Goal: Information Seeking & Learning: Check status

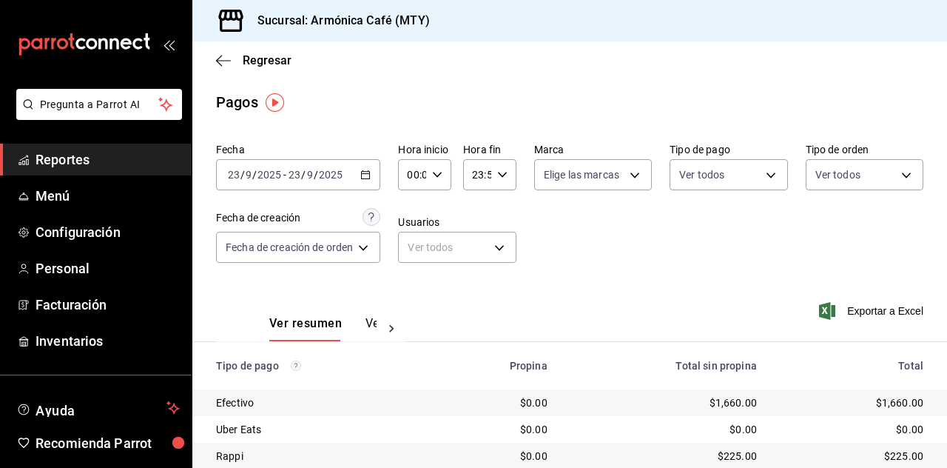
click at [362, 168] on div "[DATE] [DATE] - [DATE] [DATE]" at bounding box center [298, 174] width 164 height 31
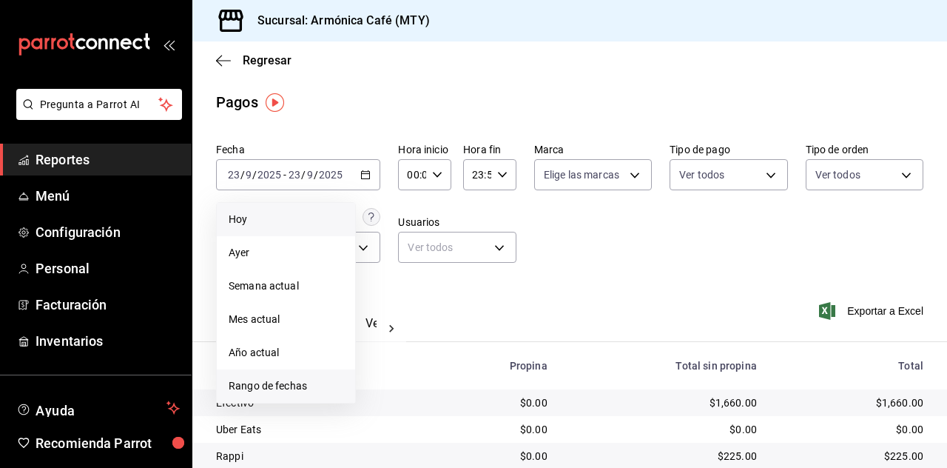
click at [280, 387] on span "Rango de fechas" at bounding box center [286, 386] width 115 height 16
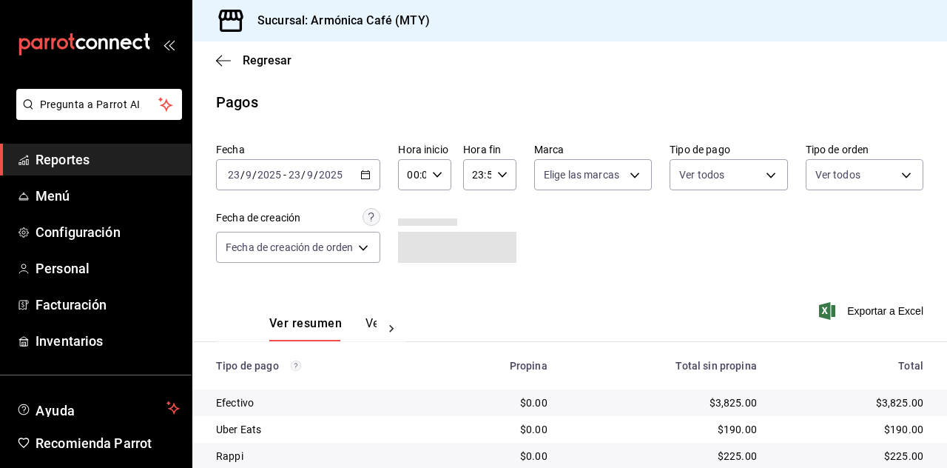
click at [374, 192] on div "Fecha [DATE] [DATE] - [DATE] [DATE] Hora inicio 00:00 Hora inicio Hora fin 23:5…" at bounding box center [569, 209] width 707 height 144
click at [370, 173] on \(Stroke\) "button" at bounding box center [365, 175] width 9 height 8
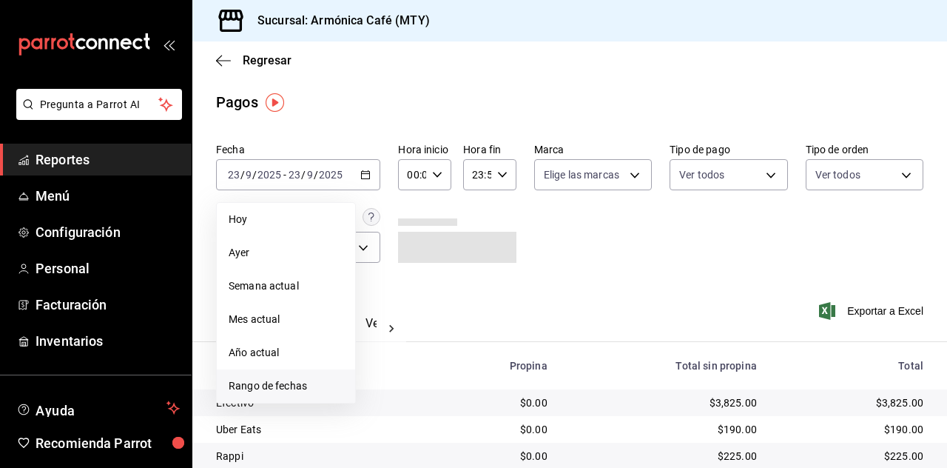
click at [299, 385] on span "Rango de fechas" at bounding box center [286, 386] width 115 height 16
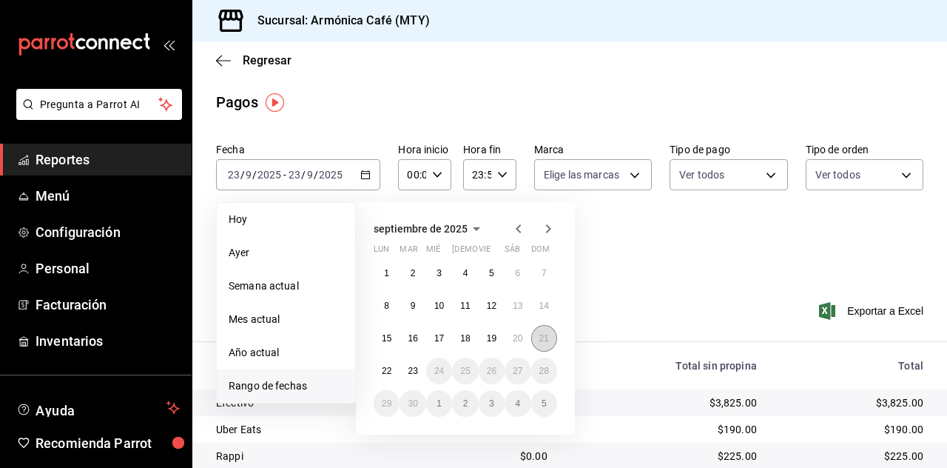
click at [534, 334] on button "21" at bounding box center [544, 338] width 26 height 27
click at [535, 334] on button "21" at bounding box center [544, 338] width 26 height 27
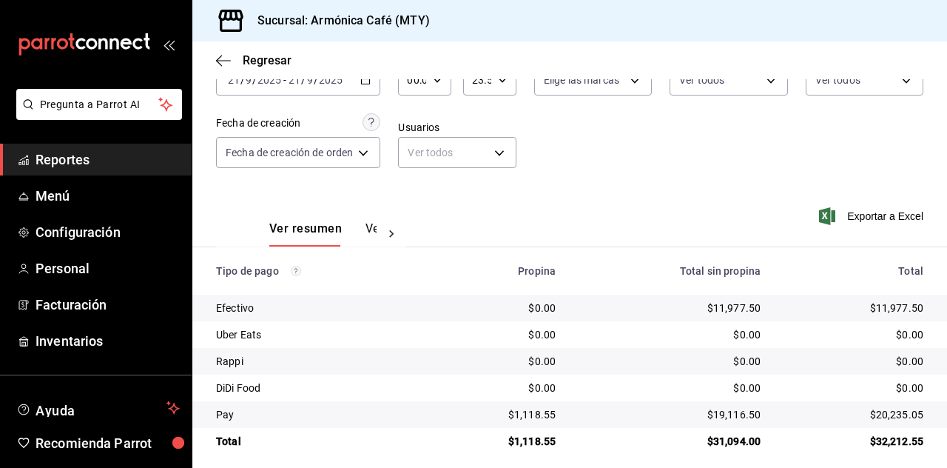
scroll to position [105, 0]
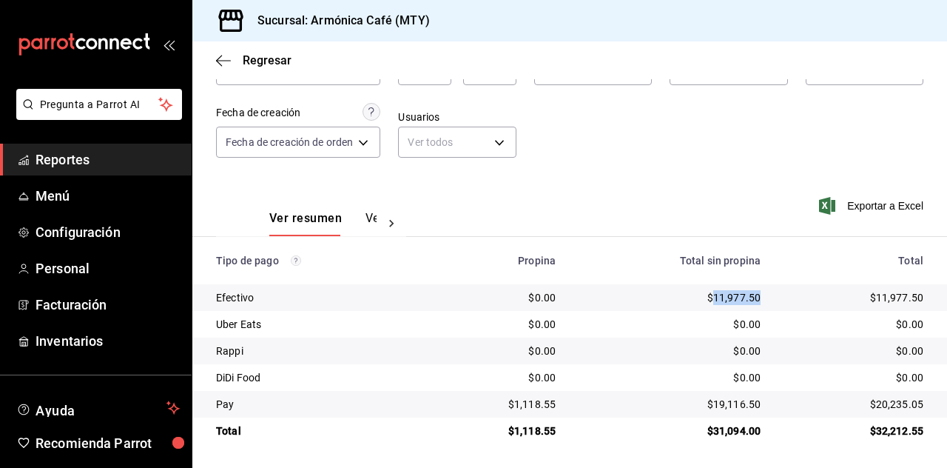
drag, startPoint x: 701, startPoint y: 294, endPoint x: 753, endPoint y: 303, distance: 52.5
click at [753, 303] on td "$11,977.50" at bounding box center [669, 297] width 205 height 27
copy div "11,977.50"
drag, startPoint x: 704, startPoint y: 403, endPoint x: 750, endPoint y: 408, distance: 46.1
click at [752, 407] on td "$19,116.50" at bounding box center [669, 404] width 205 height 27
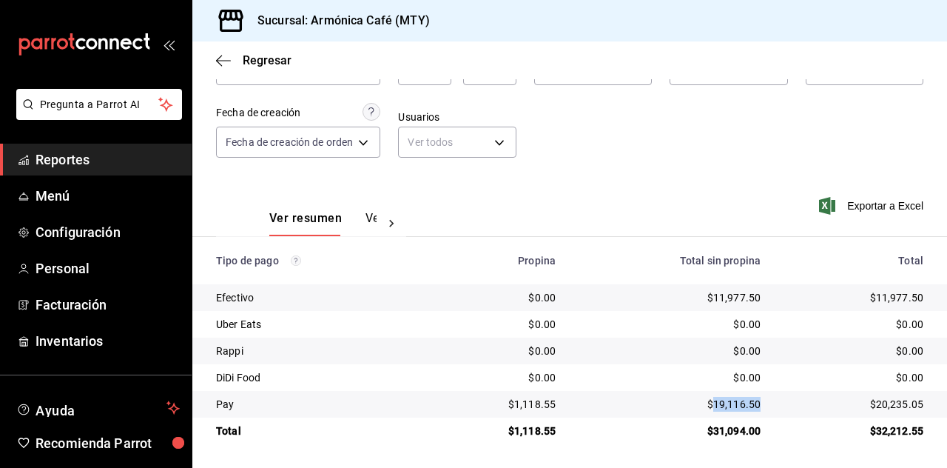
copy div "19,116.50"
drag, startPoint x: 511, startPoint y: 400, endPoint x: 559, endPoint y: 404, distance: 47.6
click at [559, 404] on td "$1,118.55" at bounding box center [498, 404] width 140 height 27
copy div "1,118.55"
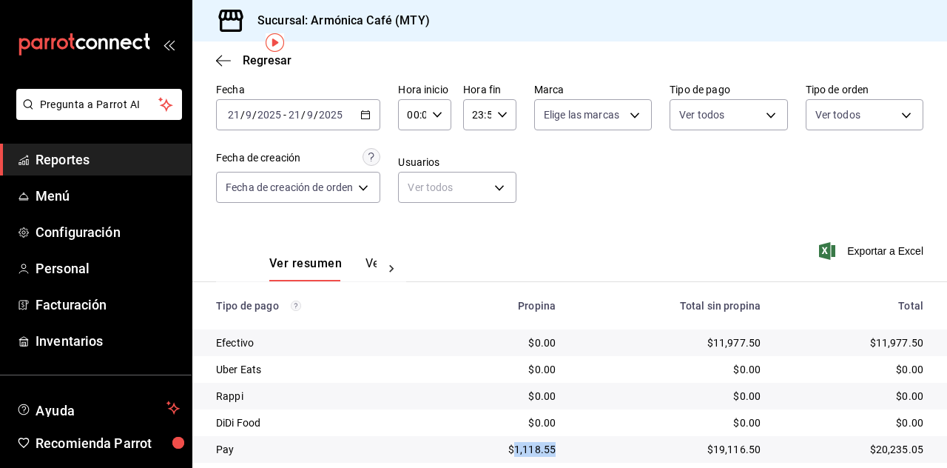
scroll to position [0, 0]
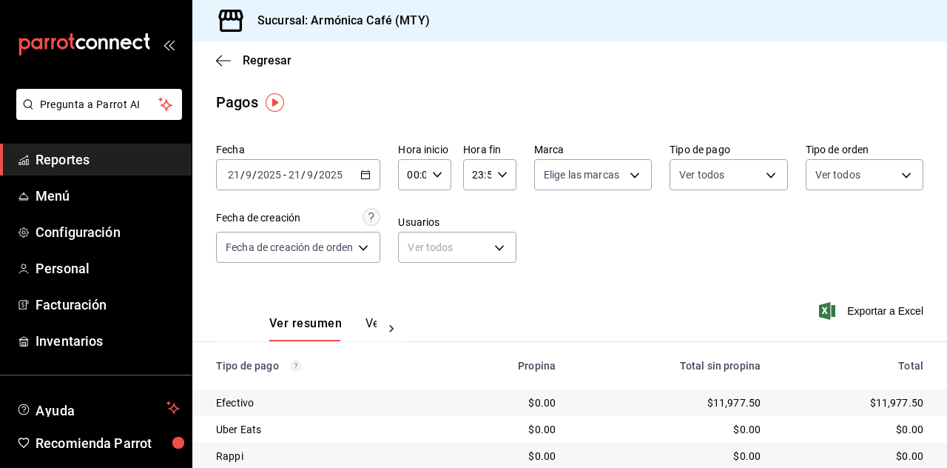
click at [370, 180] on icon "button" at bounding box center [365, 174] width 10 height 10
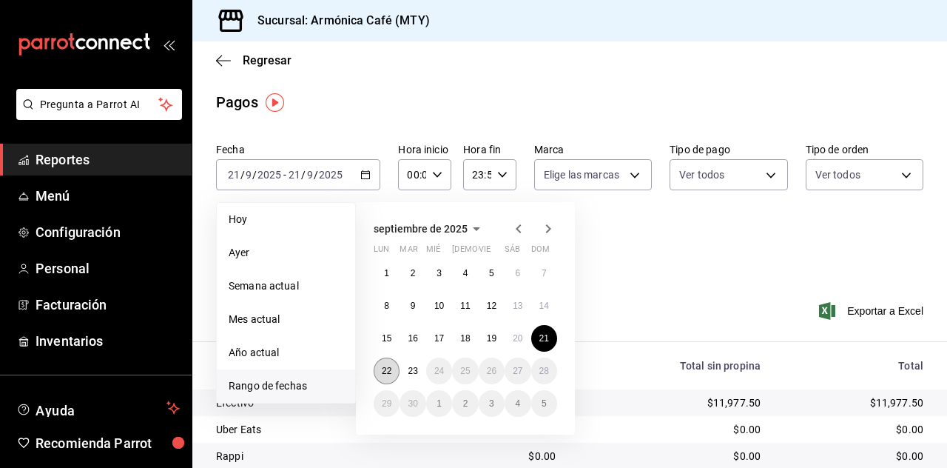
click at [385, 367] on abbr "22" at bounding box center [387, 370] width 10 height 10
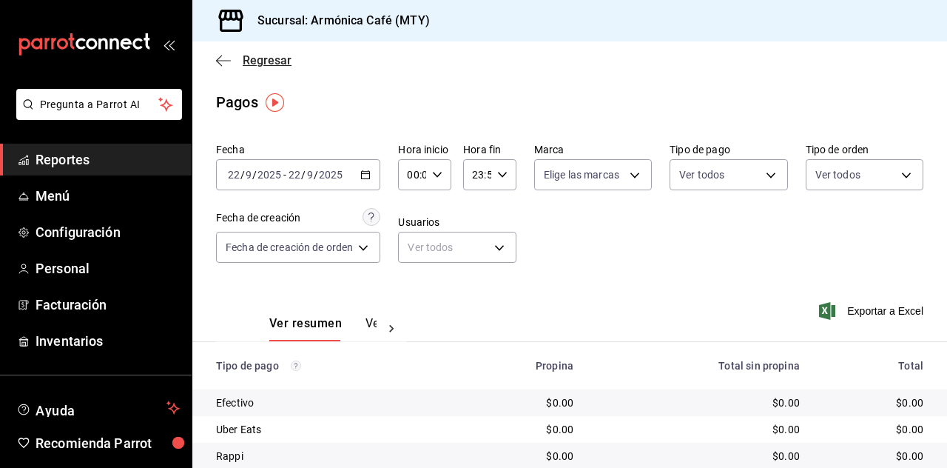
click at [250, 62] on span "Regresar" at bounding box center [267, 60] width 49 height 14
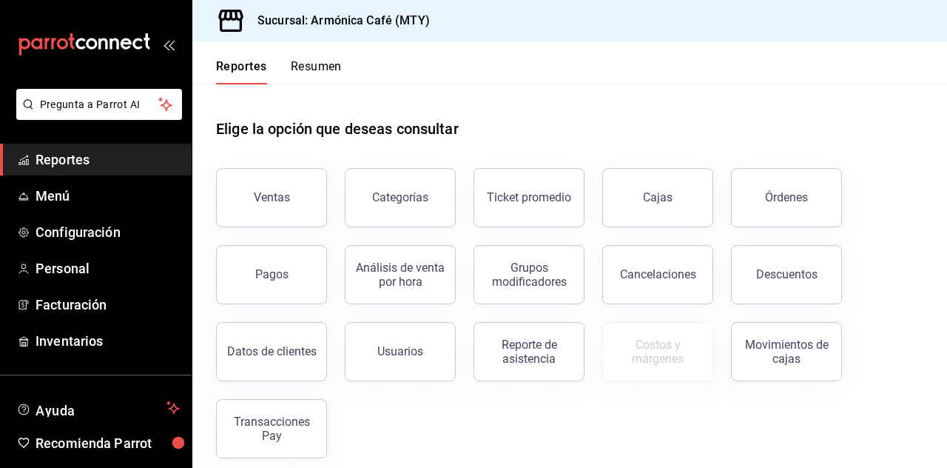
click at [314, 431] on button "Transacciones Pay" at bounding box center [271, 428] width 111 height 59
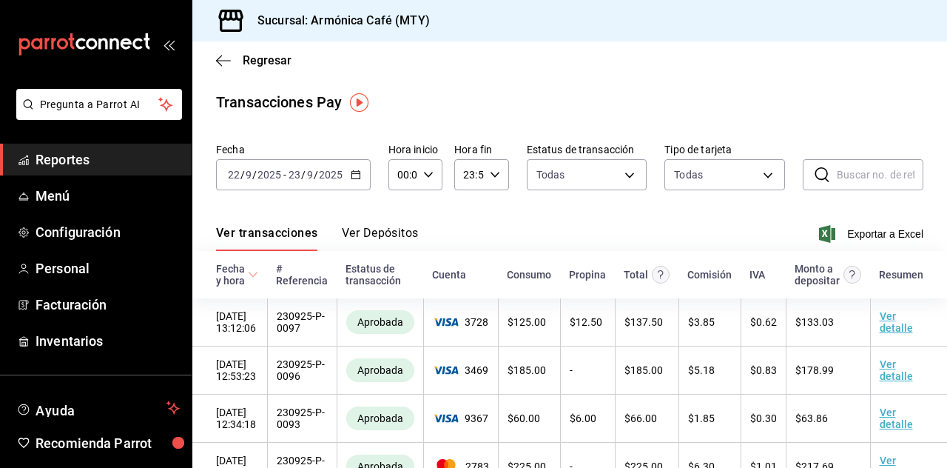
click at [377, 233] on button "Ver Depósitos" at bounding box center [380, 238] width 77 height 25
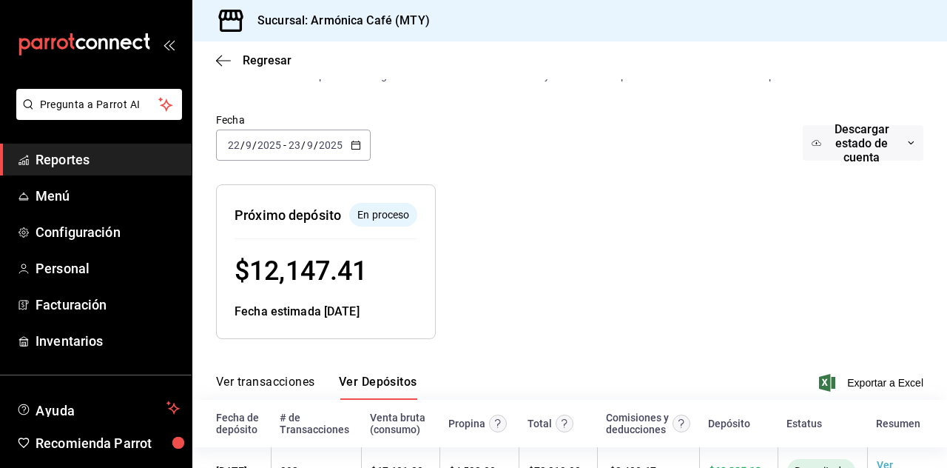
scroll to position [126, 0]
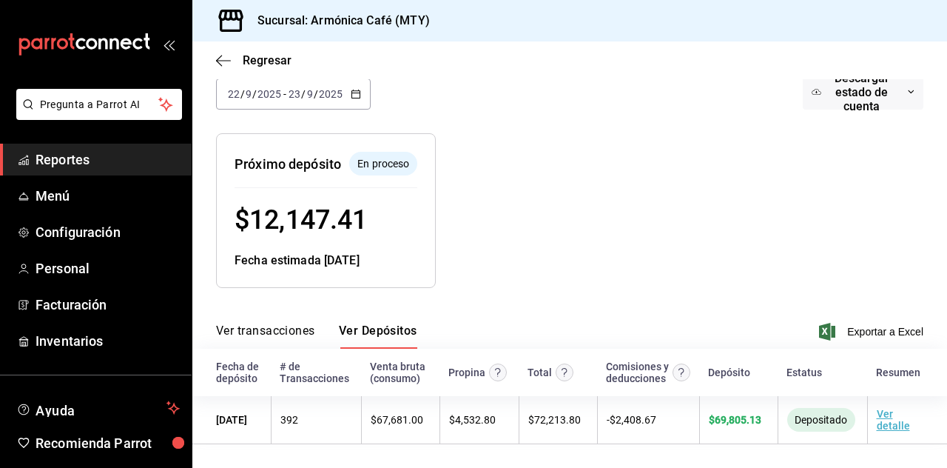
click at [690, 189] on div at bounding box center [618, 198] width 365 height 178
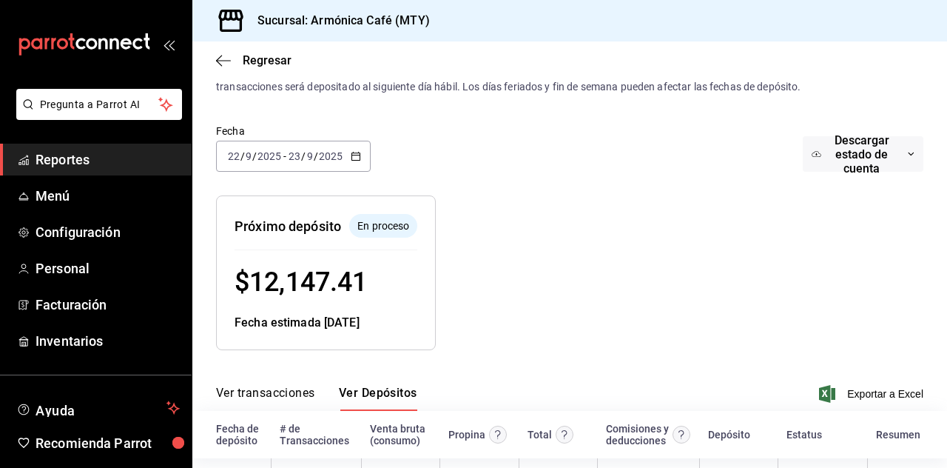
scroll to position [0, 0]
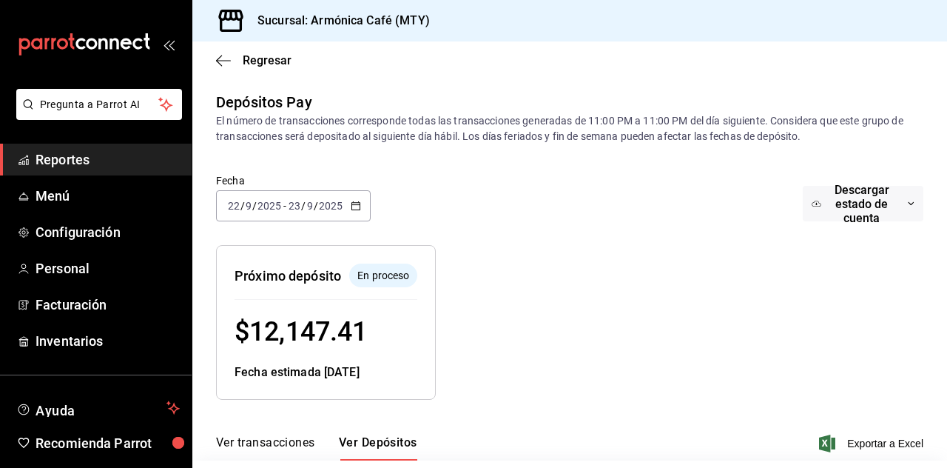
click at [351, 206] on \(Stroke\) "button" at bounding box center [355, 206] width 9 height 8
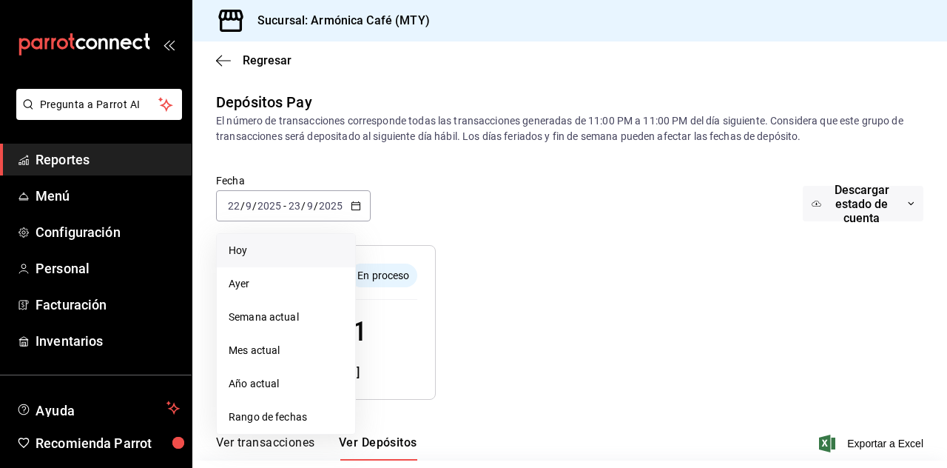
click at [296, 252] on span "Hoy" at bounding box center [286, 251] width 115 height 16
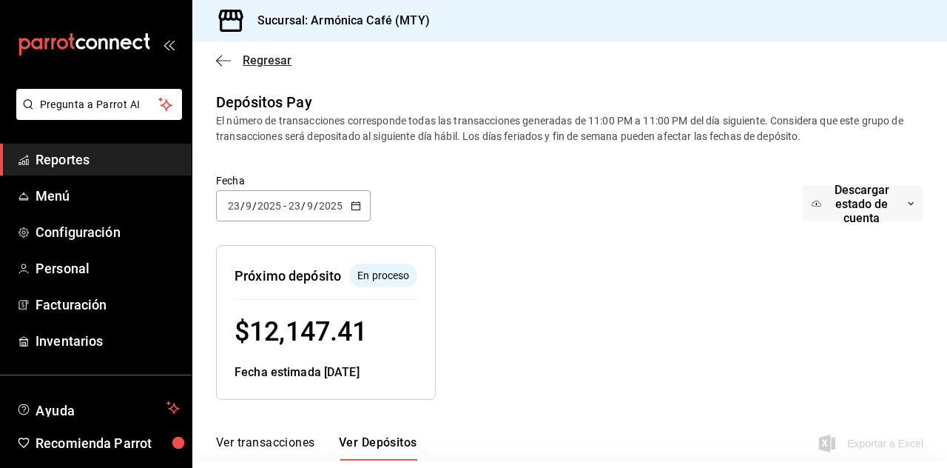
click at [248, 64] on span "Regresar" at bounding box center [267, 60] width 49 height 14
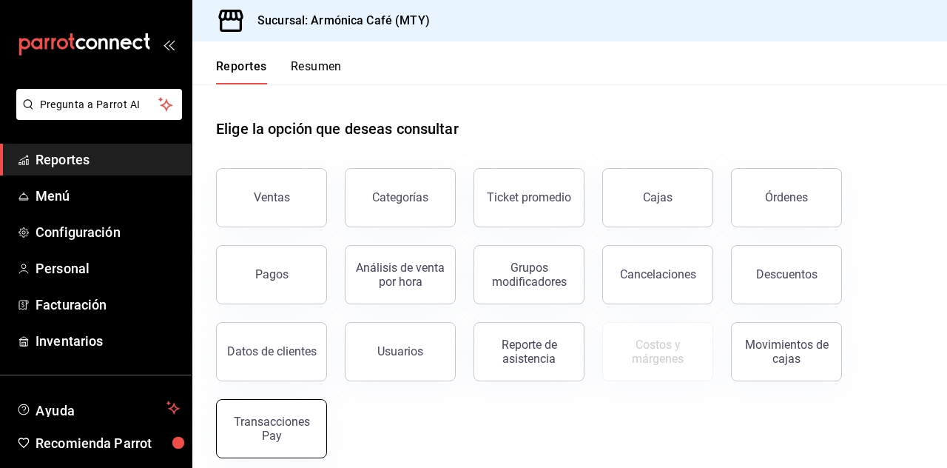
click at [297, 415] on div "Transacciones Pay" at bounding box center [272, 428] width 92 height 28
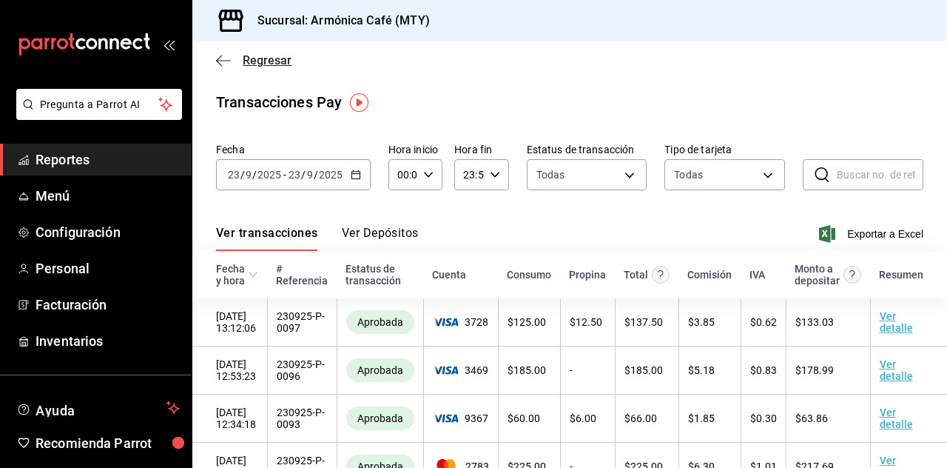
click at [247, 63] on span "Regresar" at bounding box center [267, 60] width 49 height 14
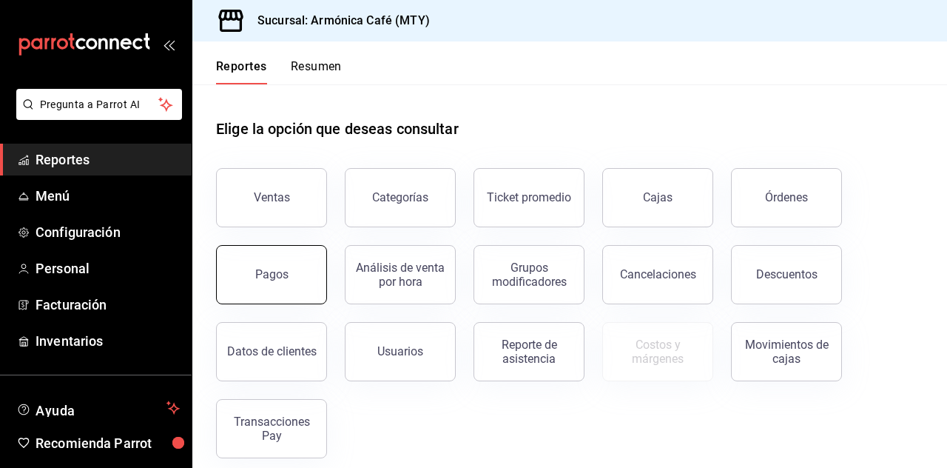
click at [298, 263] on button "Pagos" at bounding box center [271, 274] width 111 height 59
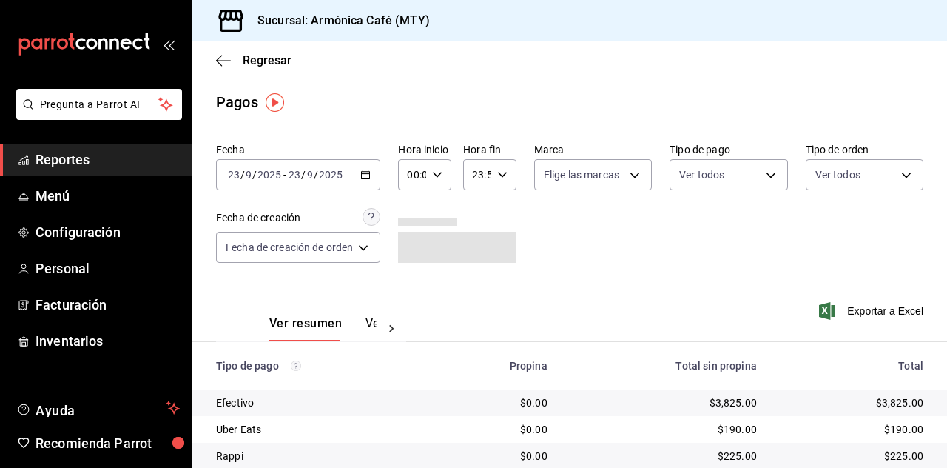
click at [367, 178] on icon "button" at bounding box center [365, 174] width 10 height 10
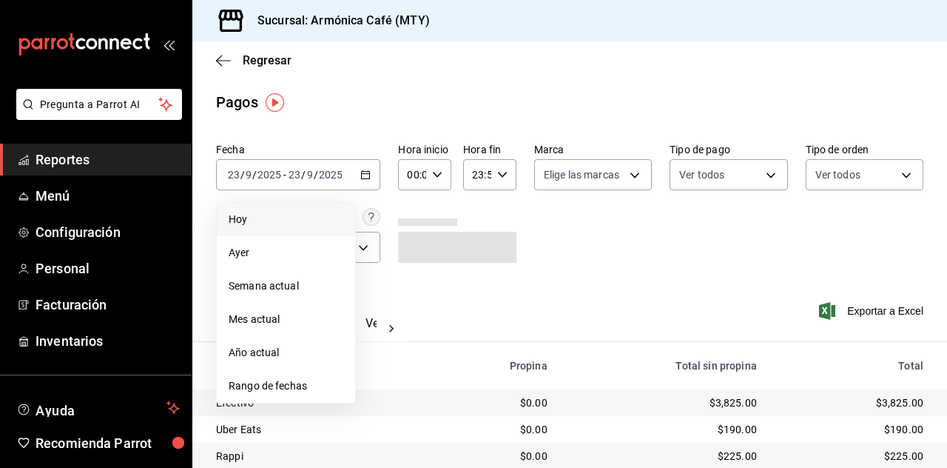
click at [271, 220] on span "Hoy" at bounding box center [286, 220] width 115 height 16
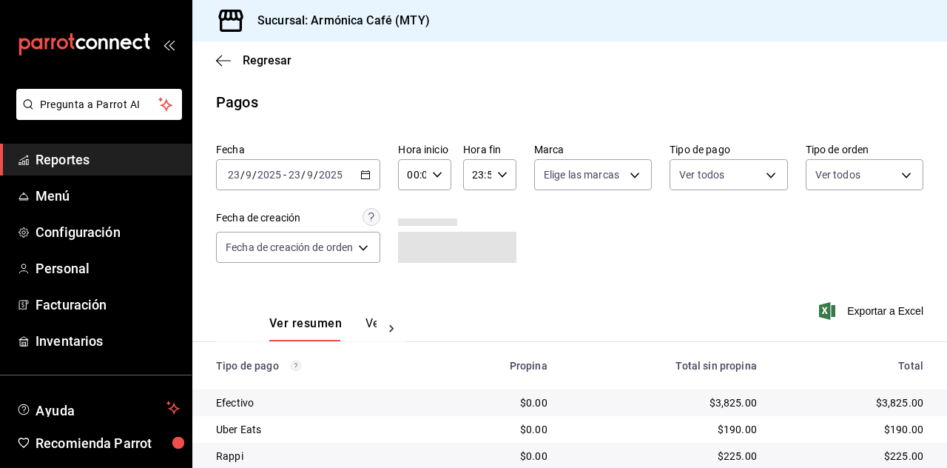
scroll to position [105, 0]
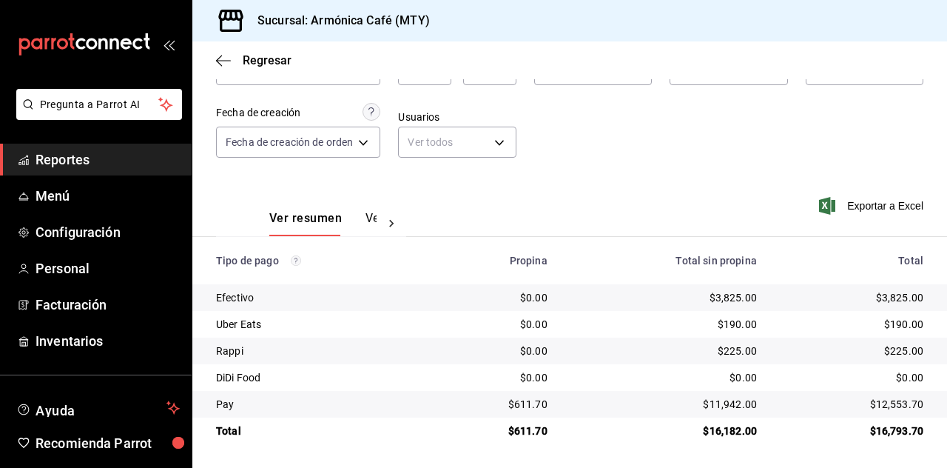
click at [231, 67] on span "Regresar" at bounding box center [253, 60] width 75 height 14
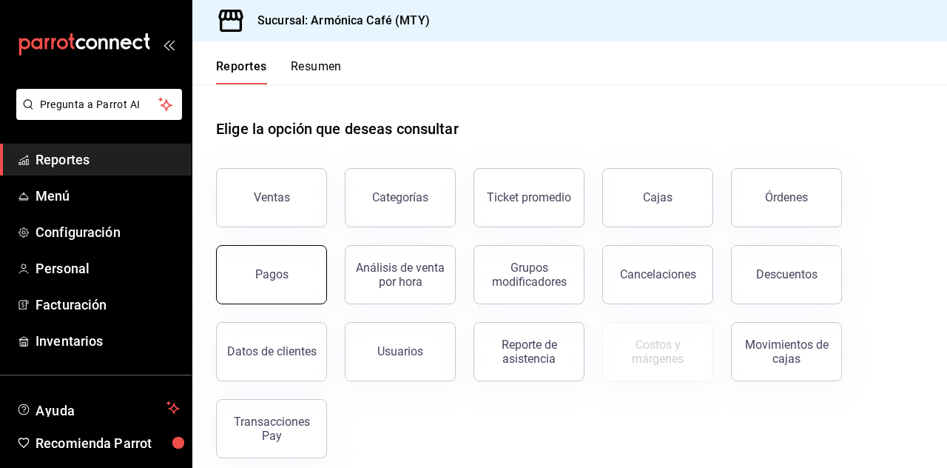
click at [291, 267] on button "Pagos" at bounding box center [271, 274] width 111 height 59
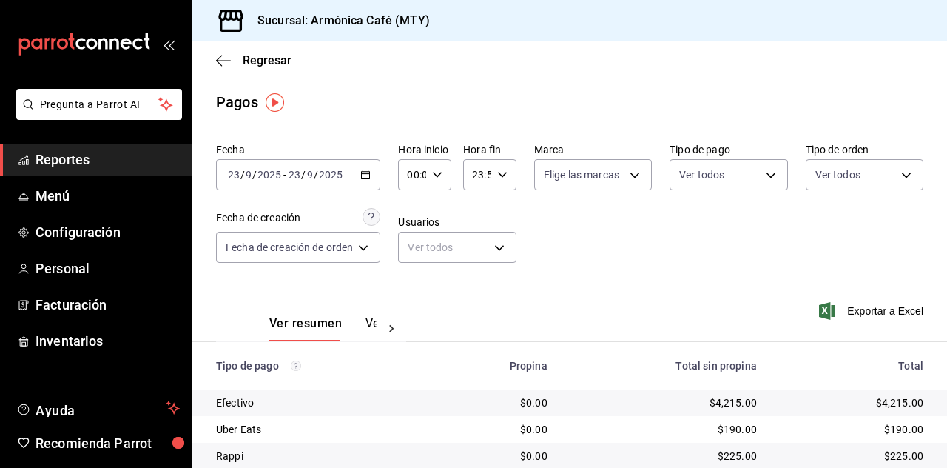
click at [358, 175] on div "[DATE] [DATE] - [DATE] [DATE]" at bounding box center [298, 174] width 164 height 31
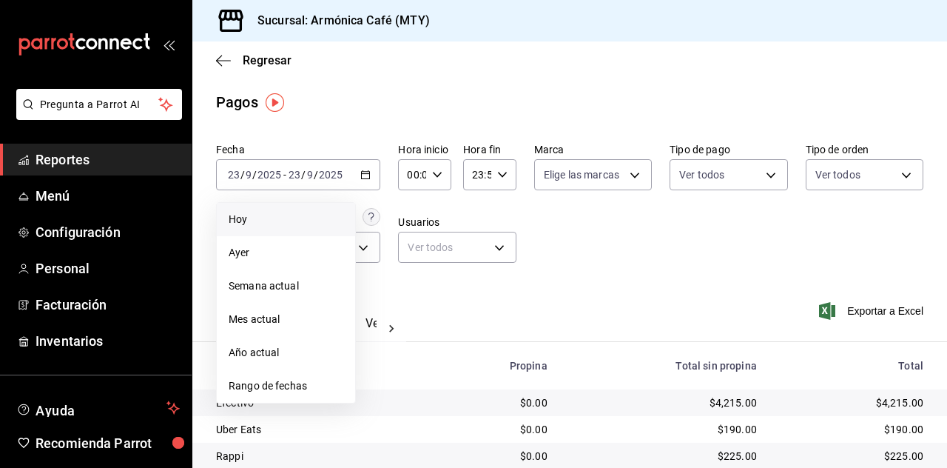
click at [295, 214] on span "Hoy" at bounding box center [286, 220] width 115 height 16
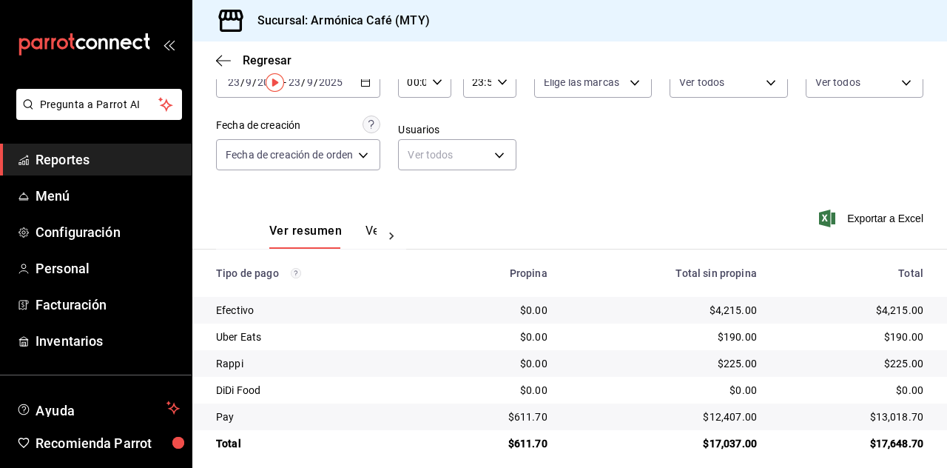
scroll to position [105, 0]
